Goal: Task Accomplishment & Management: Manage account settings

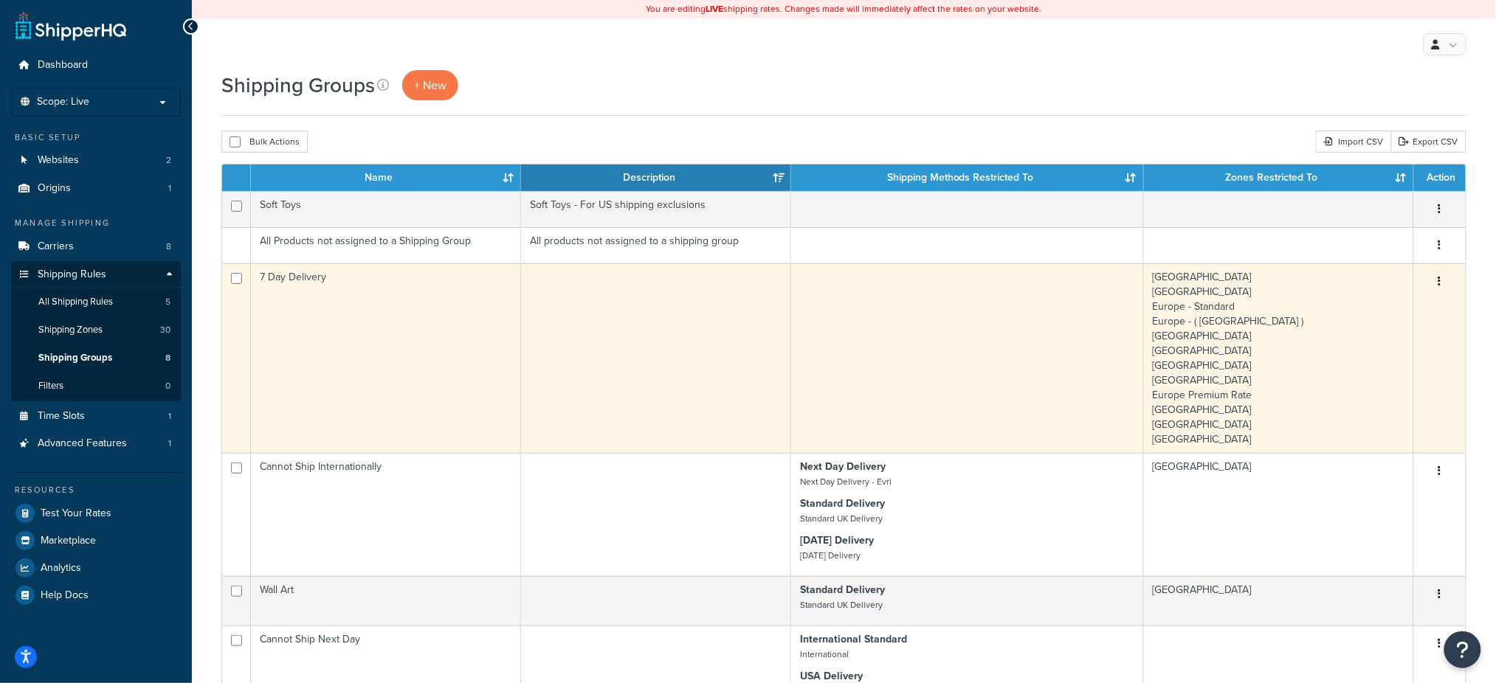
scroll to position [98, 0]
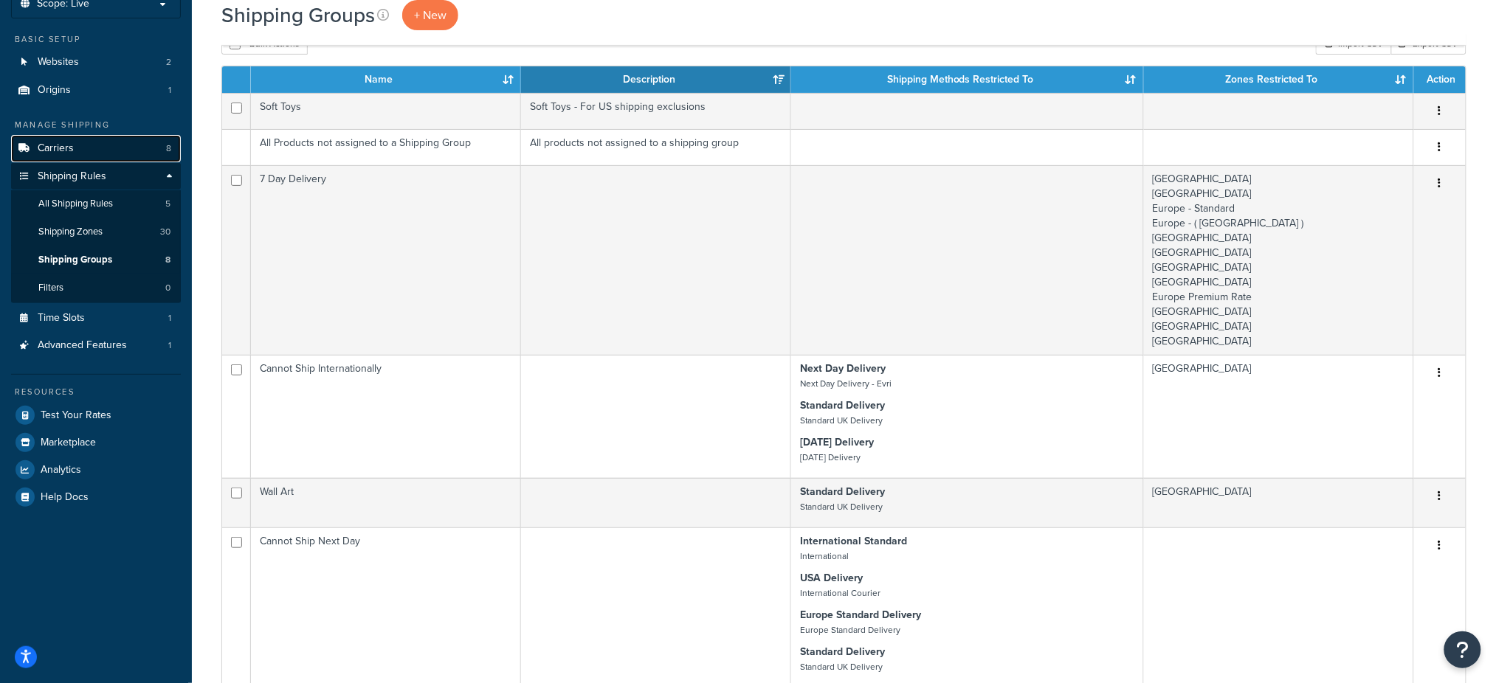
click at [77, 145] on link "Carriers 8" at bounding box center [96, 148] width 170 height 27
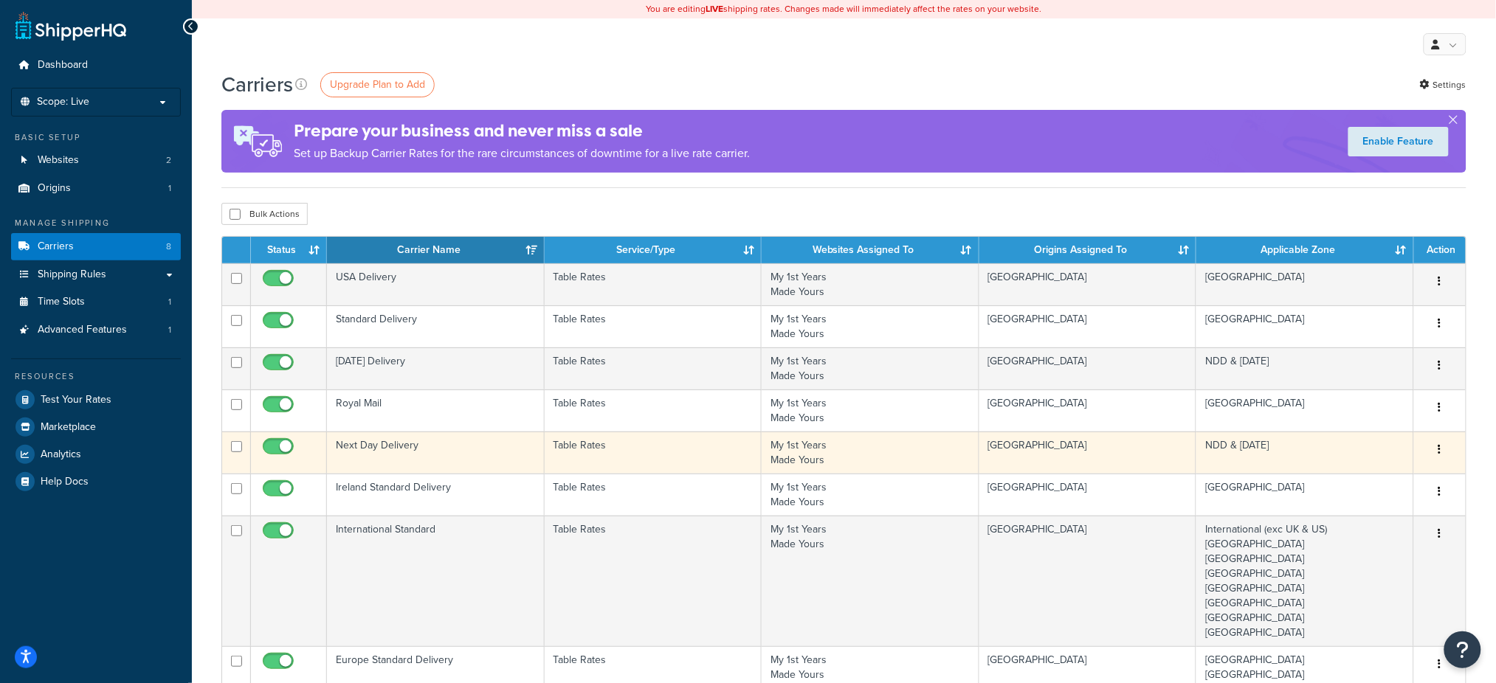
click at [612, 448] on td "Table Rates" at bounding box center [654, 453] width 218 height 42
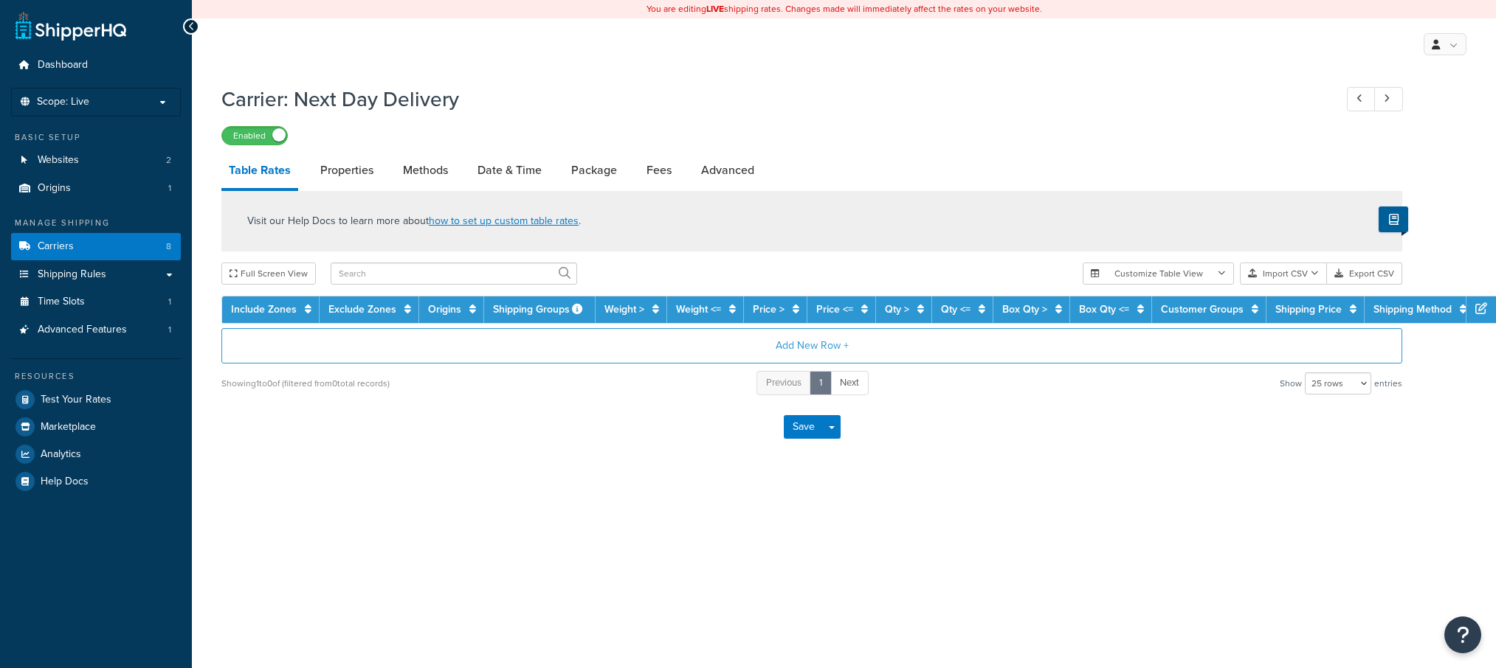
select select "25"
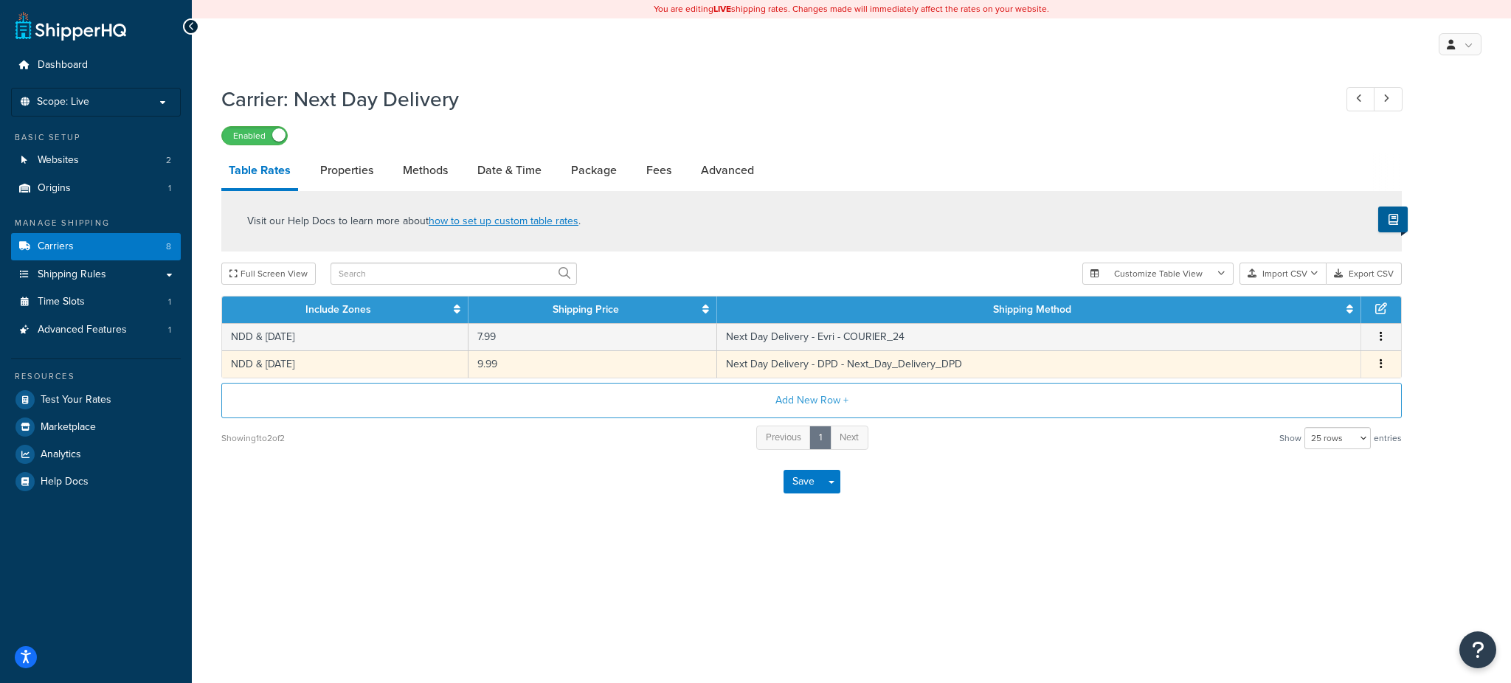
click at [1378, 360] on button "button" at bounding box center [1381, 364] width 12 height 16
click at [1305, 390] on div "Delete" at bounding box center [1306, 395] width 105 height 30
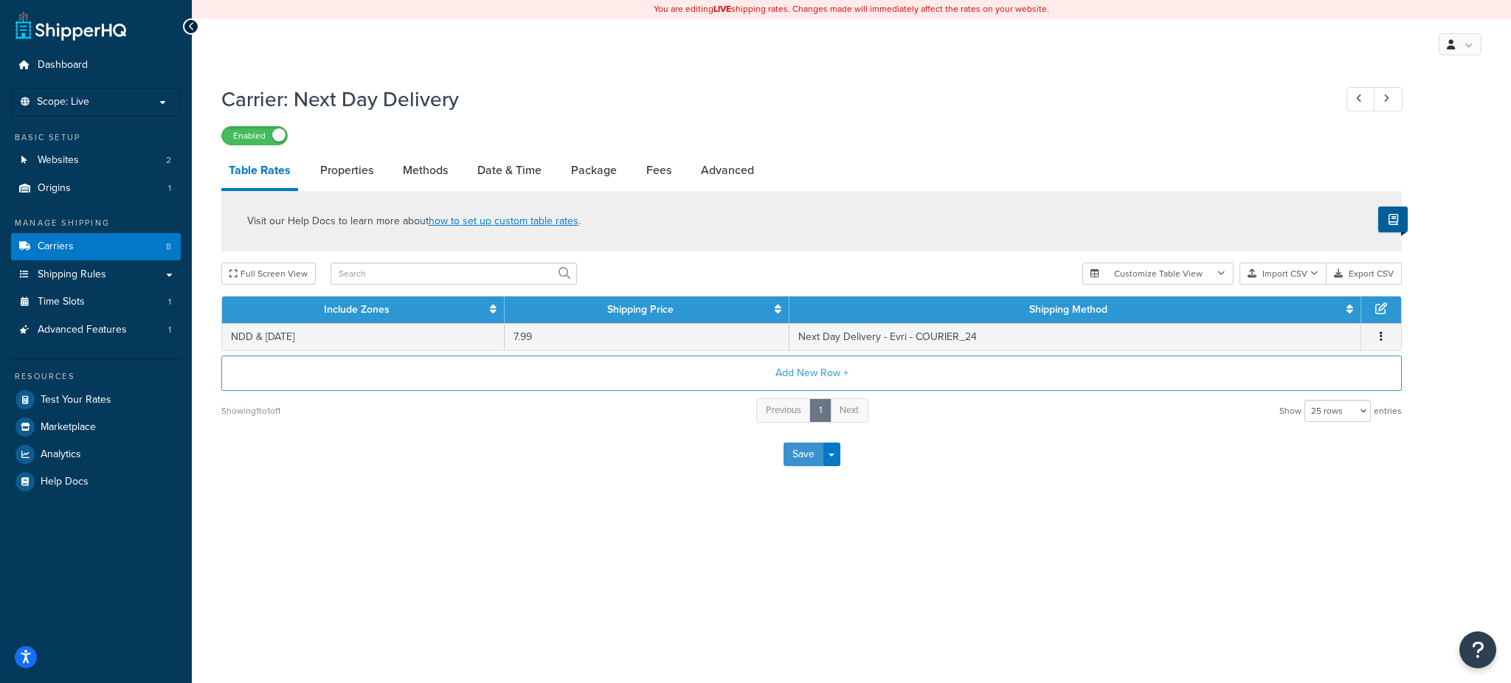
click at [789, 455] on button "Save" at bounding box center [804, 455] width 40 height 24
